Goal: Information Seeking & Learning: Learn about a topic

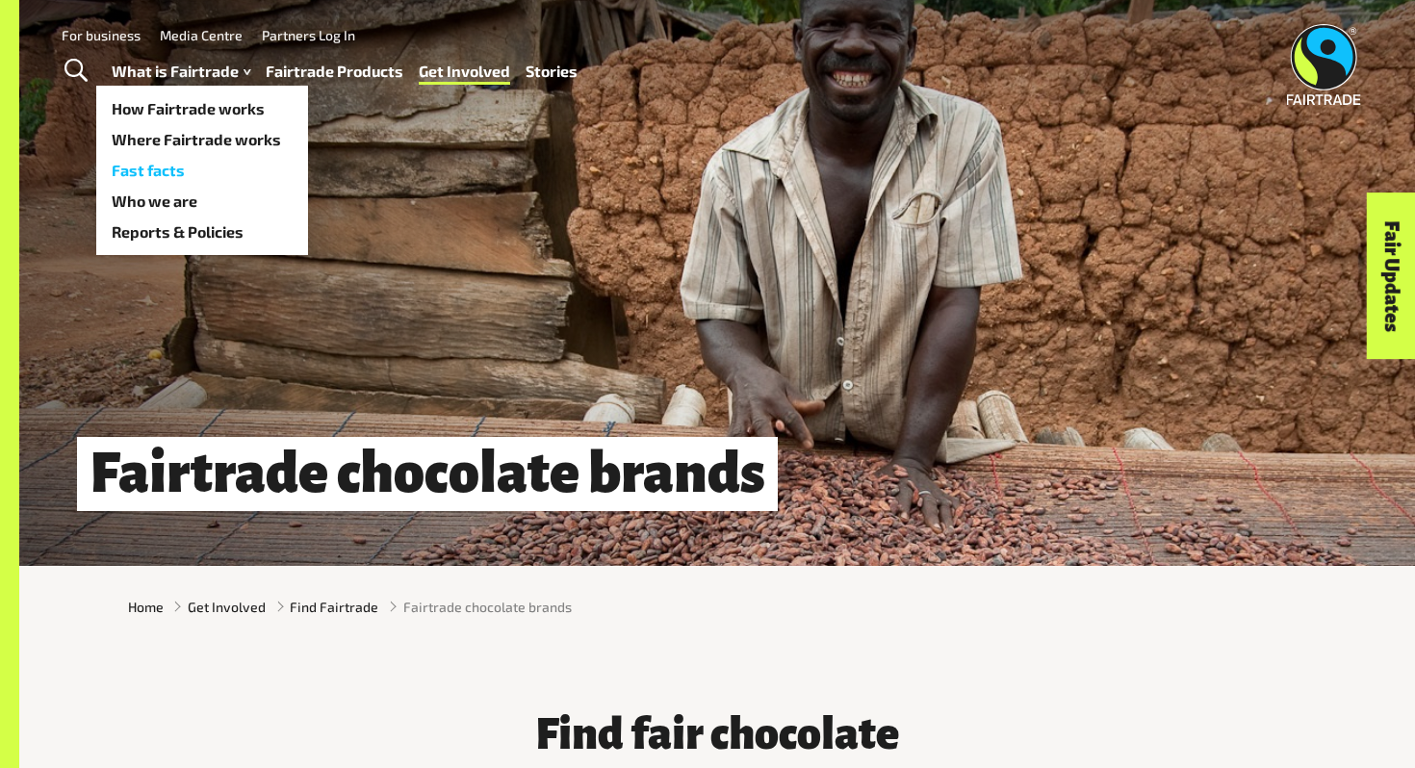
click at [166, 174] on link "Fast facts" at bounding box center [202, 170] width 212 height 31
